Goal: Task Accomplishment & Management: Complete application form

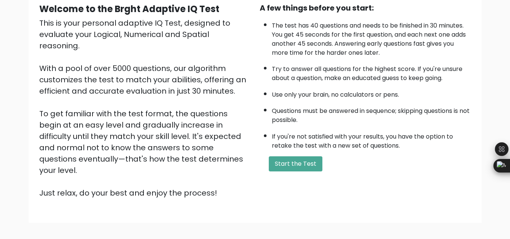
scroll to position [107, 0]
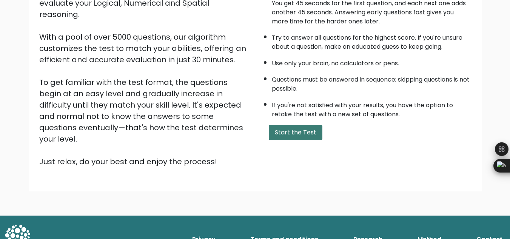
click at [291, 136] on button "Start the Test" at bounding box center [296, 132] width 54 height 15
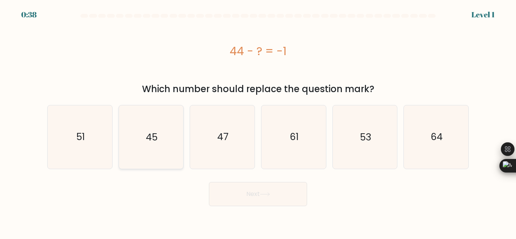
click at [161, 141] on icon "45" at bounding box center [150, 136] width 63 height 63
click at [258, 122] on input "b. 45" at bounding box center [258, 121] width 0 height 2
radio input "true"
click at [220, 194] on button "Next" at bounding box center [258, 194] width 98 height 24
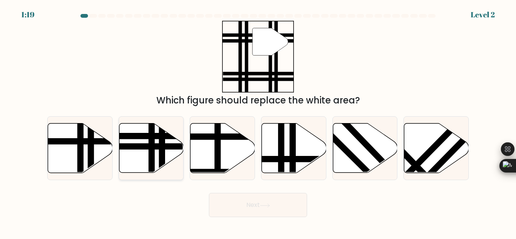
click at [152, 151] on line at bounding box center [152, 175] width 0 height 130
click at [258, 122] on input "b." at bounding box center [258, 121] width 0 height 2
radio input "true"
click at [257, 210] on button "Next" at bounding box center [258, 205] width 98 height 24
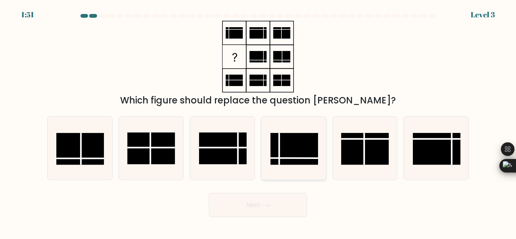
click at [280, 152] on rect at bounding box center [295, 149] width 48 height 32
click at [258, 122] on input "d." at bounding box center [258, 121] width 0 height 2
radio input "true"
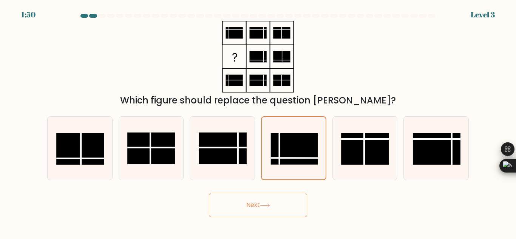
click at [257, 207] on button "Next" at bounding box center [258, 205] width 98 height 24
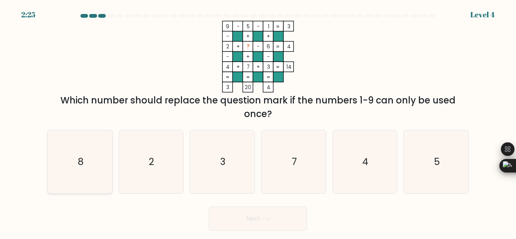
click at [90, 161] on icon "8" at bounding box center [79, 161] width 63 height 63
click at [258, 122] on input "a. 8" at bounding box center [258, 121] width 0 height 2
radio input "true"
click at [238, 214] on button "Next" at bounding box center [258, 219] width 98 height 24
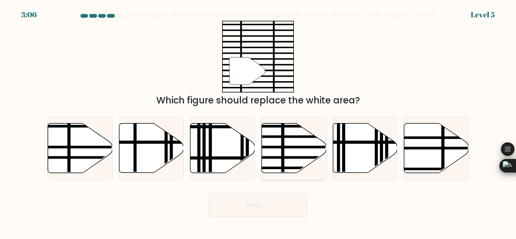
click at [296, 155] on icon at bounding box center [294, 149] width 65 height 50
click at [258, 122] on input "d." at bounding box center [258, 121] width 0 height 2
radio input "true"
click at [274, 213] on button "Next" at bounding box center [258, 205] width 98 height 24
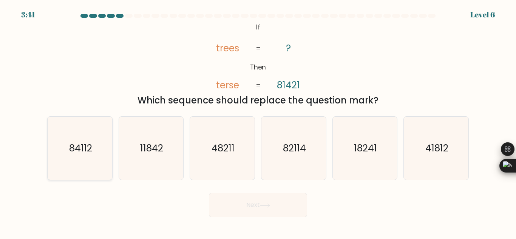
click at [77, 145] on text "84112" at bounding box center [80, 148] width 23 height 13
click at [258, 122] on input "a. 84112" at bounding box center [258, 121] width 0 height 2
radio input "true"
drag, startPoint x: 197, startPoint y: 202, endPoint x: 217, endPoint y: 204, distance: 20.2
click at [198, 202] on div "Next" at bounding box center [258, 203] width 431 height 28
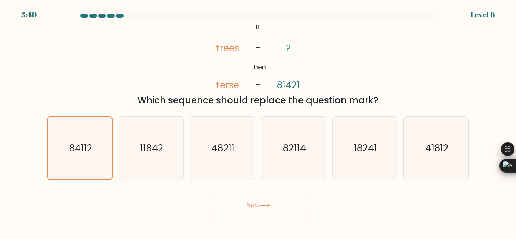
click at [224, 206] on button "Next" at bounding box center [258, 205] width 98 height 24
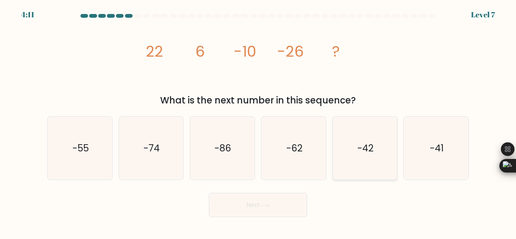
click at [364, 149] on text "-42" at bounding box center [365, 148] width 16 height 13
click at [258, 122] on input "e. -42" at bounding box center [258, 121] width 0 height 2
radio input "true"
click at [255, 218] on body "4:11 Level 7" at bounding box center [258, 119] width 516 height 239
click at [257, 207] on button "Next" at bounding box center [258, 205] width 98 height 24
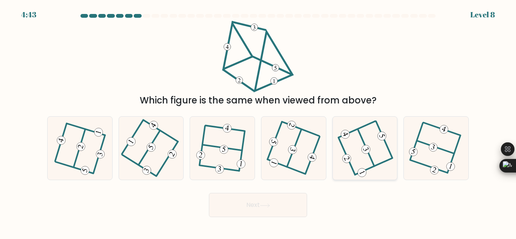
drag, startPoint x: 346, startPoint y: 159, endPoint x: 351, endPoint y: 167, distance: 9.5
click at [346, 159] on 474 at bounding box center [346, 158] width 11 height 11
click at [258, 122] on input "e." at bounding box center [258, 121] width 0 height 2
radio input "true"
click at [287, 204] on button "Next" at bounding box center [258, 205] width 98 height 24
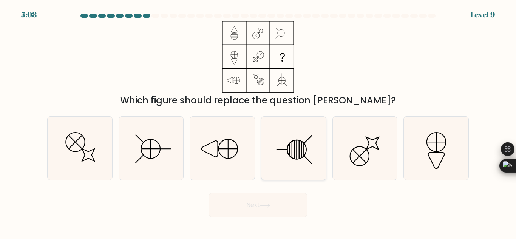
click at [284, 152] on icon at bounding box center [293, 148] width 63 height 63
click at [258, 122] on input "d." at bounding box center [258, 121] width 0 height 2
radio input "true"
click at [261, 203] on button "Next" at bounding box center [258, 205] width 98 height 24
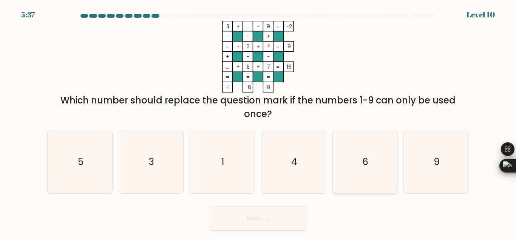
click at [379, 169] on icon "6" at bounding box center [364, 161] width 63 height 63
click at [258, 122] on input "e. 6" at bounding box center [258, 121] width 0 height 2
radio input "true"
click at [274, 219] on button "Next" at bounding box center [258, 219] width 98 height 24
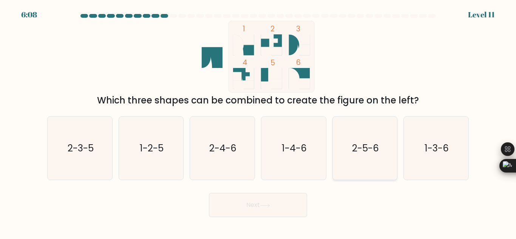
drag, startPoint x: 431, startPoint y: 150, endPoint x: 341, endPoint y: 180, distance: 94.9
click at [430, 150] on text "1-3-6" at bounding box center [437, 148] width 24 height 13
click at [264, 196] on button "Next" at bounding box center [258, 205] width 98 height 24
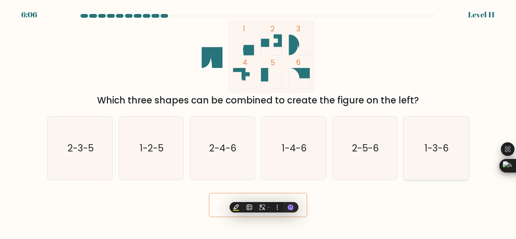
drag, startPoint x: 438, startPoint y: 177, endPoint x: 433, endPoint y: 176, distance: 4.3
click at [438, 176] on icon "1-3-6" at bounding box center [436, 148] width 63 height 63
click at [258, 122] on input "f. 1-3-6" at bounding box center [258, 121] width 0 height 2
radio input "true"
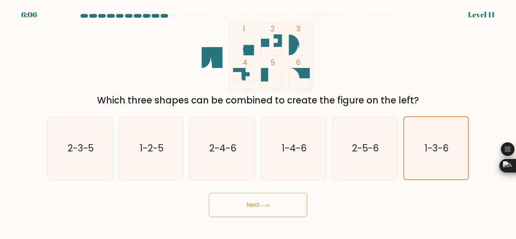
click at [284, 213] on button "Next" at bounding box center [258, 205] width 98 height 24
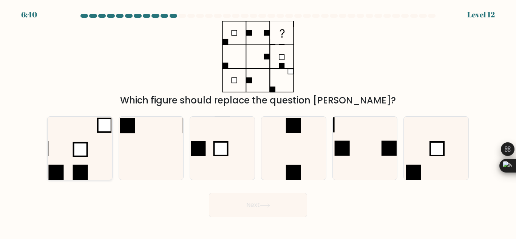
drag, startPoint x: 93, startPoint y: 155, endPoint x: 132, endPoint y: 182, distance: 47.2
click at [95, 155] on icon at bounding box center [79, 148] width 63 height 63
click at [258, 122] on input "a." at bounding box center [258, 121] width 0 height 2
radio input "true"
click at [272, 216] on button "Next" at bounding box center [258, 205] width 98 height 24
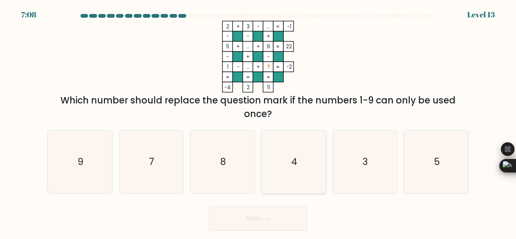
click at [284, 156] on icon "4" at bounding box center [293, 161] width 63 height 63
click at [258, 122] on input "d. 4" at bounding box center [258, 121] width 0 height 2
radio input "true"
click at [272, 215] on button "Next" at bounding box center [258, 219] width 98 height 24
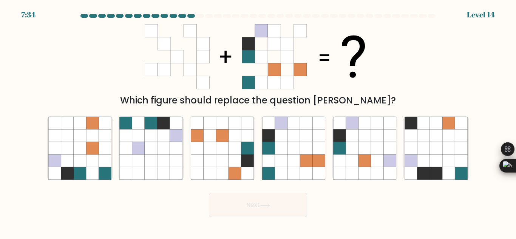
drag, startPoint x: 57, startPoint y: 136, endPoint x: 113, endPoint y: 164, distance: 63.0
click at [59, 136] on icon at bounding box center [54, 136] width 12 height 12
click at [258, 122] on input "a." at bounding box center [258, 121] width 0 height 2
radio input "true"
click at [226, 205] on button "Next" at bounding box center [258, 205] width 98 height 24
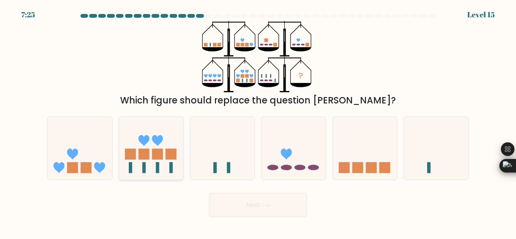
click at [166, 148] on icon at bounding box center [151, 148] width 65 height 53
click at [258, 122] on input "b." at bounding box center [258, 121] width 0 height 2
radio input "true"
click at [244, 203] on button "Next" at bounding box center [258, 205] width 98 height 24
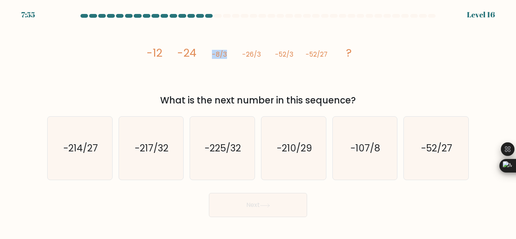
drag, startPoint x: 228, startPoint y: 54, endPoint x: 210, endPoint y: 55, distance: 18.2
click at [210, 55] on icon "image/svg+xml -12 -24 -8/3 -26/3 -52/3 -52/27 ?" at bounding box center [258, 57] width 227 height 72
click at [278, 70] on icon "image/svg+xml -12 -24 -8/3 -26/3 -52/3 -52/27 ?" at bounding box center [258, 57] width 227 height 72
drag, startPoint x: 467, startPoint y: 156, endPoint x: 426, endPoint y: 162, distance: 41.3
click at [465, 156] on icon "-52/27" at bounding box center [436, 148] width 63 height 63
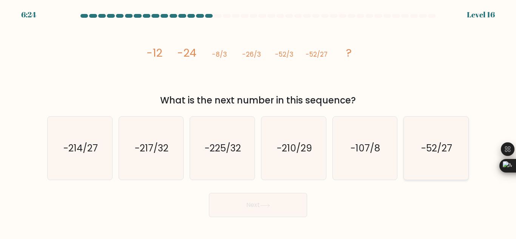
click at [258, 122] on input "f. -52/27" at bounding box center [258, 121] width 0 height 2
radio input "true"
click at [265, 204] on icon at bounding box center [265, 206] width 10 height 4
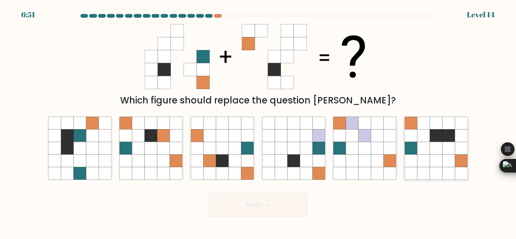
click at [467, 144] on icon at bounding box center [461, 148] width 12 height 12
click at [258, 122] on input "f." at bounding box center [258, 121] width 0 height 2
radio input "true"
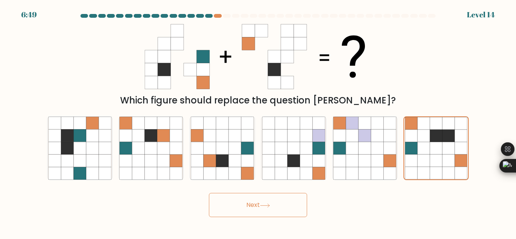
click at [260, 207] on button "Next" at bounding box center [258, 205] width 98 height 24
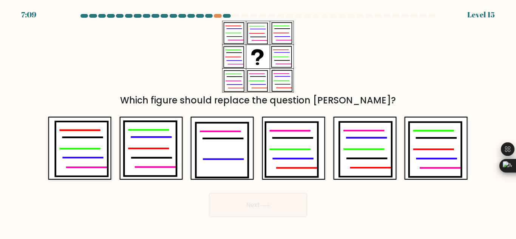
click at [48, 127] on div at bounding box center [79, 148] width 65 height 64
click at [258, 122] on input "a." at bounding box center [258, 121] width 0 height 2
radio input "true"
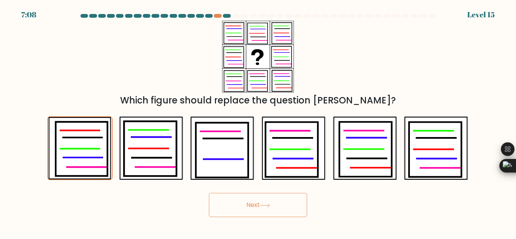
click at [270, 200] on button "Next" at bounding box center [258, 205] width 98 height 24
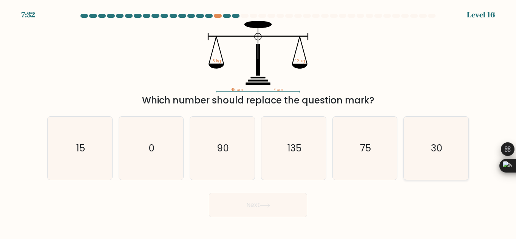
click at [447, 154] on icon "30" at bounding box center [436, 148] width 63 height 63
click at [258, 122] on input "f. 30" at bounding box center [258, 121] width 0 height 2
radio input "true"
click at [255, 212] on button "Next" at bounding box center [258, 205] width 98 height 24
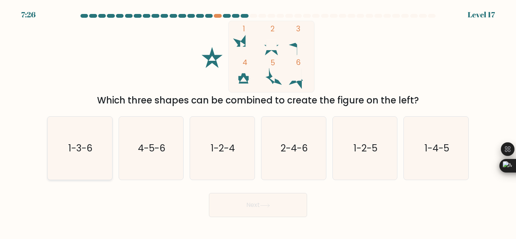
click at [88, 147] on text "1-3-6" at bounding box center [80, 148] width 24 height 13
click at [258, 122] on input "a. 1-3-6" at bounding box center [258, 121] width 0 height 2
radio input "true"
click at [252, 208] on button "Next" at bounding box center [258, 205] width 98 height 24
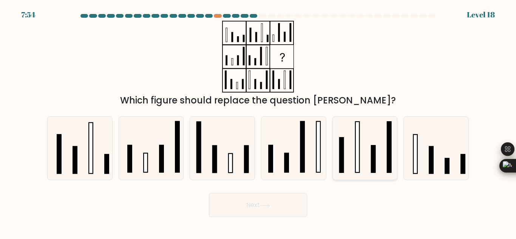
click at [362, 159] on icon at bounding box center [364, 148] width 63 height 63
click at [258, 122] on input "e." at bounding box center [258, 121] width 0 height 2
radio input "true"
drag, startPoint x: 266, startPoint y: 203, endPoint x: 266, endPoint y: 198, distance: 5.0
click at [266, 198] on button "Next" at bounding box center [258, 205] width 98 height 24
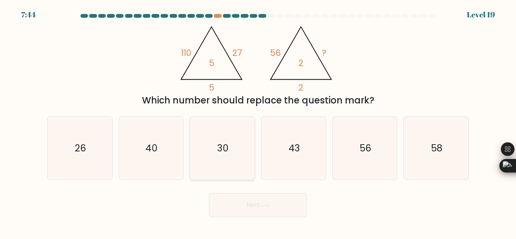
click at [231, 147] on icon "30" at bounding box center [222, 148] width 63 height 63
click at [258, 122] on input "c. 30" at bounding box center [258, 121] width 0 height 2
radio input "true"
click at [264, 206] on icon at bounding box center [264, 205] width 9 height 3
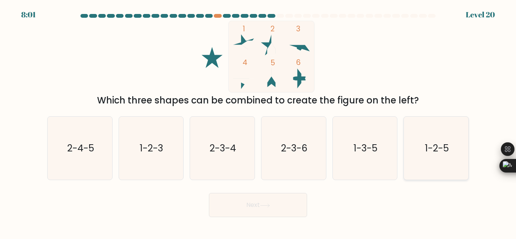
click at [431, 152] on text "1-2-5" at bounding box center [437, 148] width 24 height 13
click at [258, 122] on input "f. 1-2-5" at bounding box center [258, 121] width 0 height 2
radio input "true"
click at [307, 201] on div "Next" at bounding box center [258, 203] width 431 height 28
click at [279, 202] on button "Next" at bounding box center [258, 205] width 98 height 24
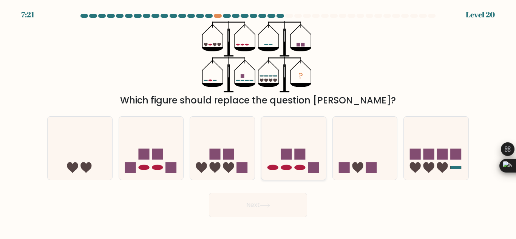
click at [302, 170] on icon at bounding box center [293, 148] width 65 height 53
click at [258, 122] on input "d." at bounding box center [258, 121] width 0 height 2
radio input "true"
click at [266, 205] on icon at bounding box center [265, 206] width 10 height 4
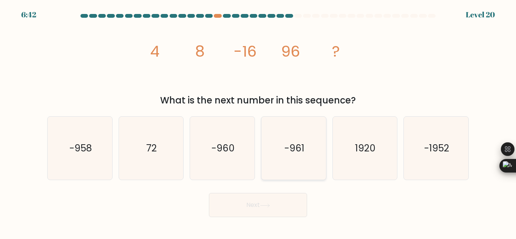
click at [292, 153] on text "-961" at bounding box center [294, 148] width 20 height 13
click at [258, 122] on input "d. -961" at bounding box center [258, 121] width 0 height 2
radio input "true"
click at [283, 197] on button "Next" at bounding box center [258, 205] width 98 height 24
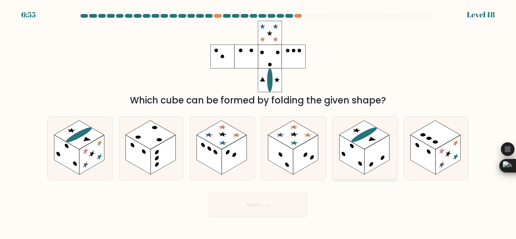
click at [363, 156] on rect at bounding box center [351, 155] width 25 height 40
click at [258, 122] on input "e." at bounding box center [258, 121] width 0 height 2
radio input "true"
click at [295, 207] on button "Next" at bounding box center [258, 205] width 98 height 24
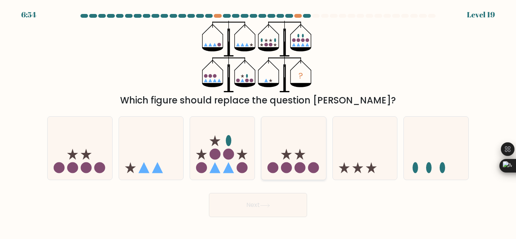
drag, startPoint x: 306, startPoint y: 195, endPoint x: 304, endPoint y: 178, distance: 16.7
click at [373, 155] on icon at bounding box center [365, 148] width 65 height 53
click at [258, 122] on input "e." at bounding box center [258, 121] width 0 height 2
radio input "true"
click at [442, 160] on icon at bounding box center [436, 148] width 65 height 53
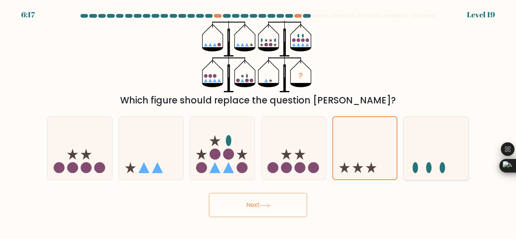
click at [258, 122] on input "f." at bounding box center [258, 121] width 0 height 2
radio input "true"
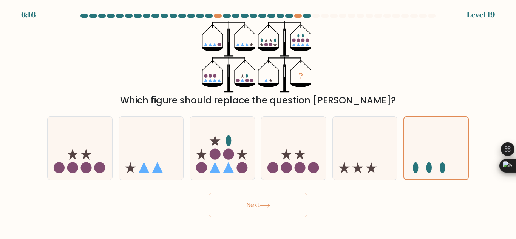
click at [268, 205] on icon at bounding box center [265, 206] width 10 height 4
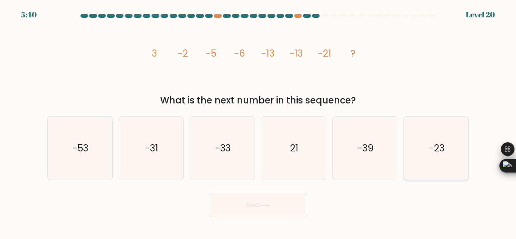
click at [430, 150] on text "-23" at bounding box center [436, 148] width 15 height 13
click at [258, 122] on input "f. -23" at bounding box center [258, 121] width 0 height 2
radio input "true"
click at [289, 210] on button "Next" at bounding box center [258, 205] width 98 height 24
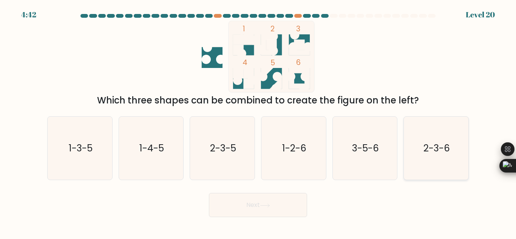
click at [435, 151] on text "2-3-6" at bounding box center [437, 148] width 26 height 13
click at [258, 122] on input "f. 2-3-6" at bounding box center [258, 121] width 0 height 2
radio input "true"
click at [278, 200] on button "Next" at bounding box center [258, 205] width 98 height 24
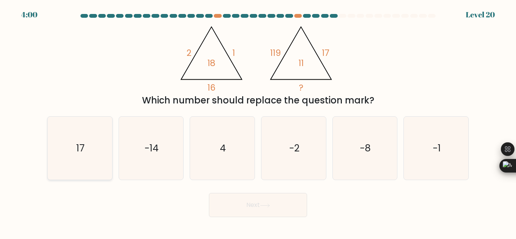
click at [85, 156] on icon "17" at bounding box center [79, 148] width 63 height 63
click at [258, 122] on input "a. 17" at bounding box center [258, 121] width 0 height 2
radio input "true"
click at [252, 205] on button "Next" at bounding box center [258, 205] width 98 height 24
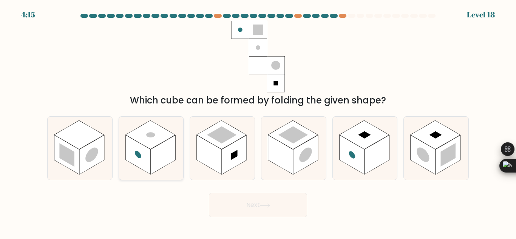
click at [158, 154] on rect at bounding box center [163, 155] width 25 height 40
click at [258, 122] on input "b." at bounding box center [258, 121] width 0 height 2
radio input "true"
click at [237, 196] on button "Next" at bounding box center [258, 205] width 98 height 24
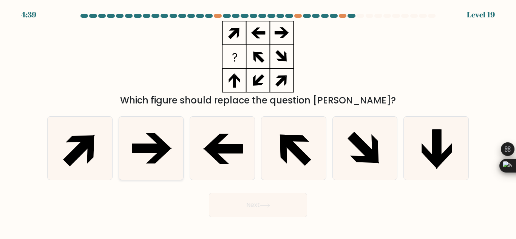
click at [154, 159] on icon at bounding box center [159, 155] width 26 height 15
click at [258, 122] on input "b." at bounding box center [258, 121] width 0 height 2
radio input "true"
click at [248, 196] on button "Next" at bounding box center [258, 205] width 98 height 24
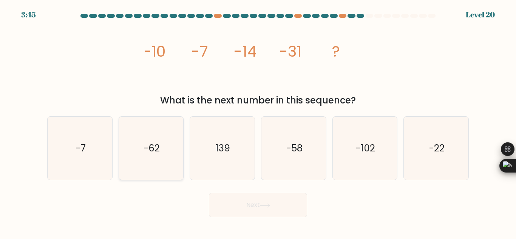
click at [153, 142] on text "-62" at bounding box center [152, 148] width 16 height 13
click at [258, 122] on input "b. -62" at bounding box center [258, 121] width 0 height 2
radio input "true"
click at [249, 204] on button "Next" at bounding box center [258, 205] width 98 height 24
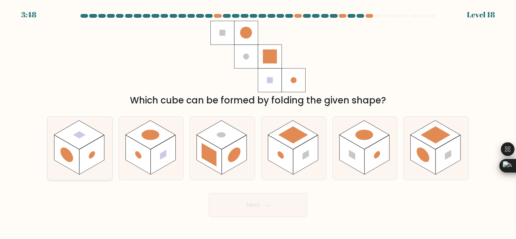
click at [79, 139] on rect at bounding box center [79, 135] width 50 height 29
click at [258, 122] on input "a." at bounding box center [258, 121] width 0 height 2
radio input "true"
click at [238, 208] on button "Next" at bounding box center [258, 205] width 98 height 24
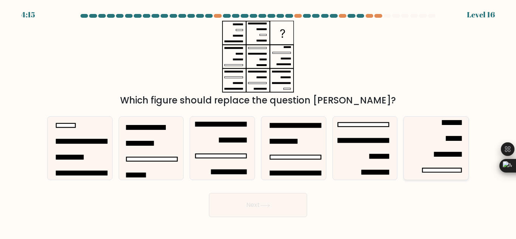
click at [451, 169] on rect at bounding box center [441, 171] width 39 height 4
click at [258, 122] on input "f." at bounding box center [258, 121] width 0 height 2
radio input "true"
click at [288, 205] on button "Next" at bounding box center [258, 205] width 98 height 24
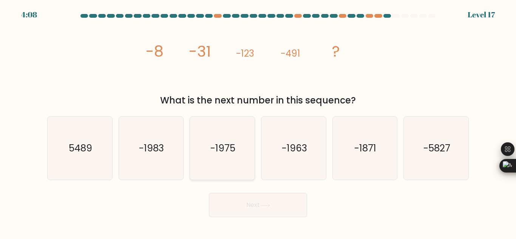
click at [229, 156] on icon "-1975" at bounding box center [222, 148] width 63 height 63
click at [258, 122] on input "c. -1975" at bounding box center [258, 121] width 0 height 2
radio input "true"
drag, startPoint x: 266, startPoint y: 192, endPoint x: 268, endPoint y: 197, distance: 5.0
click at [267, 193] on div "Next" at bounding box center [258, 203] width 431 height 28
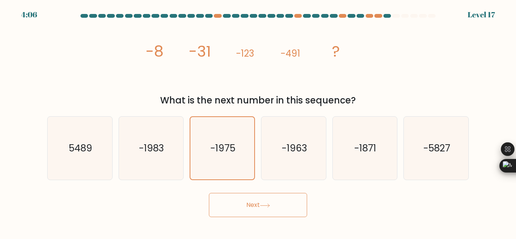
click at [269, 198] on button "Next" at bounding box center [258, 205] width 98 height 24
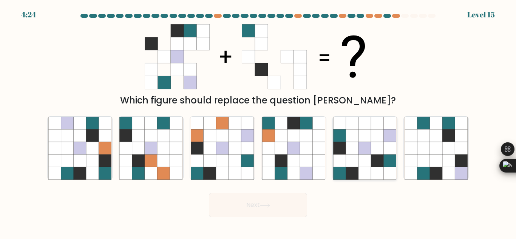
drag, startPoint x: 384, startPoint y: 155, endPoint x: 303, endPoint y: 203, distance: 93.4
click at [383, 156] on icon at bounding box center [377, 161] width 12 height 12
click at [258, 122] on input "e." at bounding box center [258, 121] width 0 height 2
radio input "true"
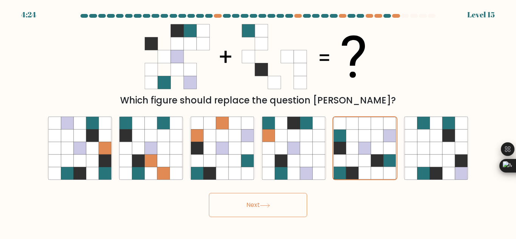
click at [265, 206] on icon at bounding box center [265, 206] width 10 height 4
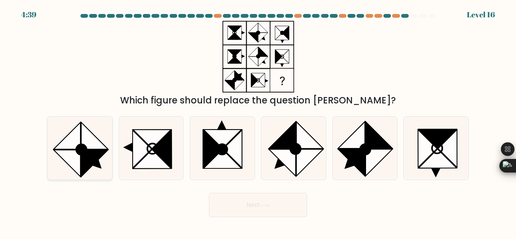
click at [106, 151] on icon at bounding box center [94, 163] width 27 height 27
click at [258, 122] on input "a." at bounding box center [258, 121] width 0 height 2
radio input "true"
click at [274, 198] on button "Next" at bounding box center [258, 205] width 98 height 24
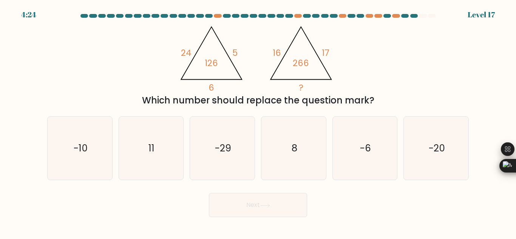
drag, startPoint x: 363, startPoint y: 155, endPoint x: 285, endPoint y: 200, distance: 90.2
click at [361, 158] on icon "-6" at bounding box center [364, 148] width 63 height 63
click at [267, 203] on button "Next" at bounding box center [258, 205] width 98 height 24
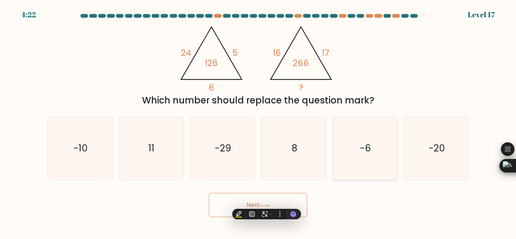
click at [369, 164] on icon "-6" at bounding box center [364, 148] width 63 height 63
click at [258, 122] on input "e. -6" at bounding box center [258, 121] width 0 height 2
radio input "true"
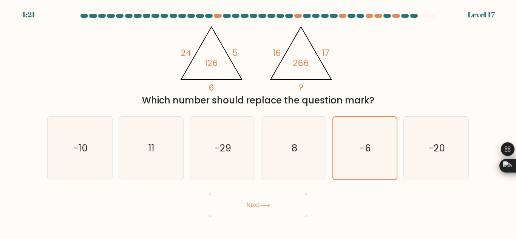
click at [263, 207] on icon at bounding box center [265, 206] width 10 height 4
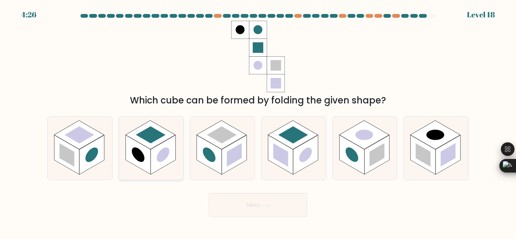
click at [165, 149] on circle at bounding box center [163, 155] width 12 height 20
click at [258, 122] on input "b." at bounding box center [258, 121] width 0 height 2
radio input "true"
click at [241, 209] on button "Next" at bounding box center [258, 205] width 98 height 24
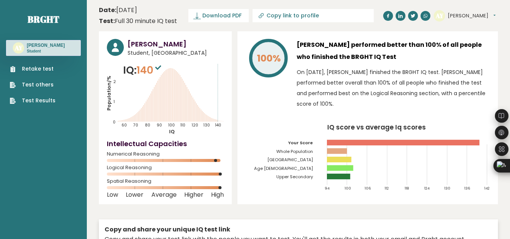
click at [308, 151] on tspan "Whole Population" at bounding box center [295, 152] width 37 height 6
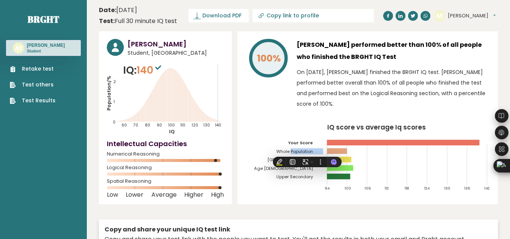
click at [299, 177] on tspan "Upper Secondary" at bounding box center [295, 177] width 37 height 6
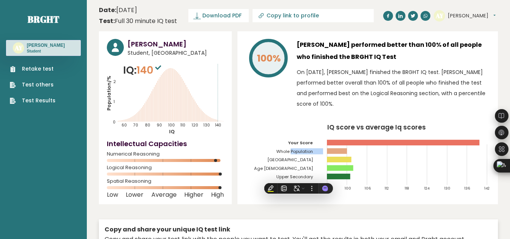
click at [299, 177] on tspan "Upper Secondary" at bounding box center [295, 177] width 37 height 6
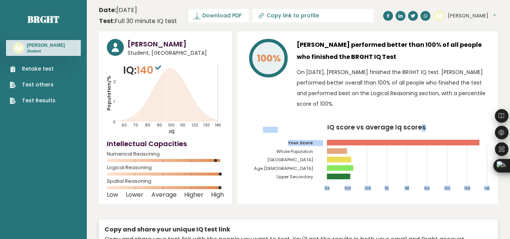
drag, startPoint x: 331, startPoint y: 145, endPoint x: 417, endPoint y: 149, distance: 85.9
click at [417, 149] on icon "IQ score vs average Iq scores 94 100 106 112 118 124 130 136 142 Your Score Who…" at bounding box center [368, 160] width 245 height 73
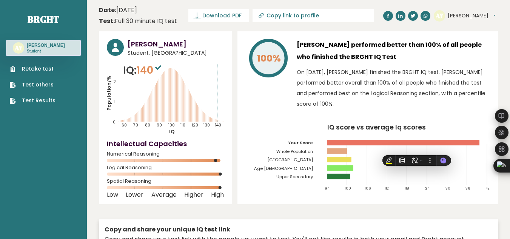
drag, startPoint x: 469, startPoint y: 113, endPoint x: 464, endPoint y: 117, distance: 6.7
click at [469, 113] on div "[PERSON_NAME] performed better than 100% of all people who finished the BRGHT I…" at bounding box center [393, 76] width 193 height 74
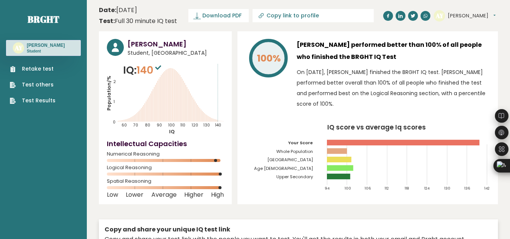
click at [303, 152] on tspan "Whole Population" at bounding box center [295, 152] width 37 height 6
